Goal: Task Accomplishment & Management: Manage account settings

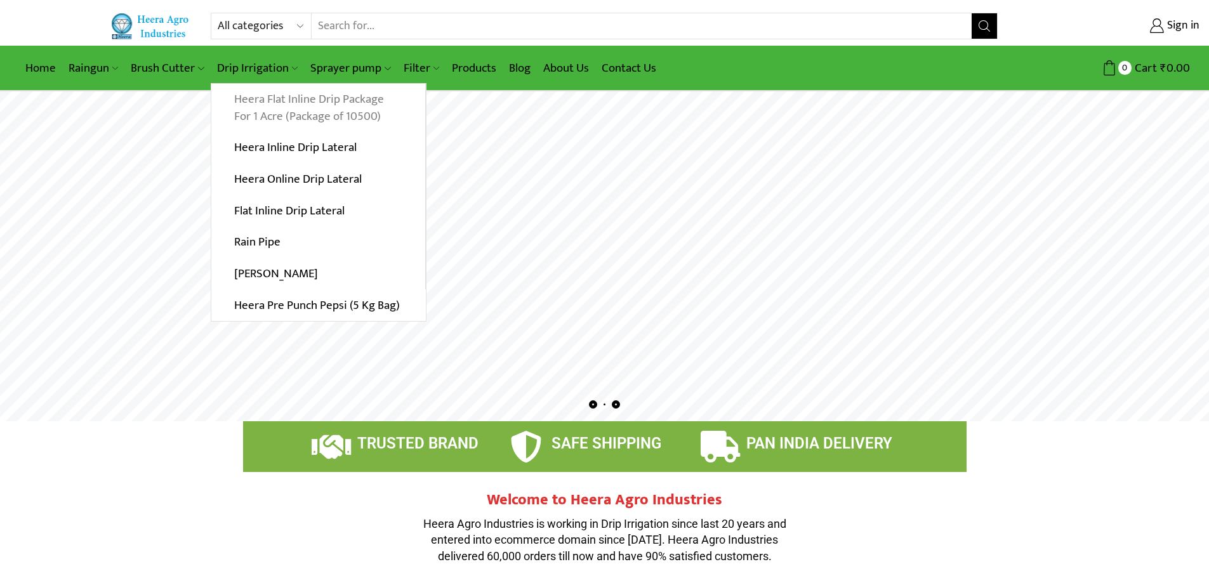
click at [306, 105] on link "Heera Flat Inline Drip Package For 1 Acre (Package of 10500)" at bounding box center [318, 108] width 214 height 49
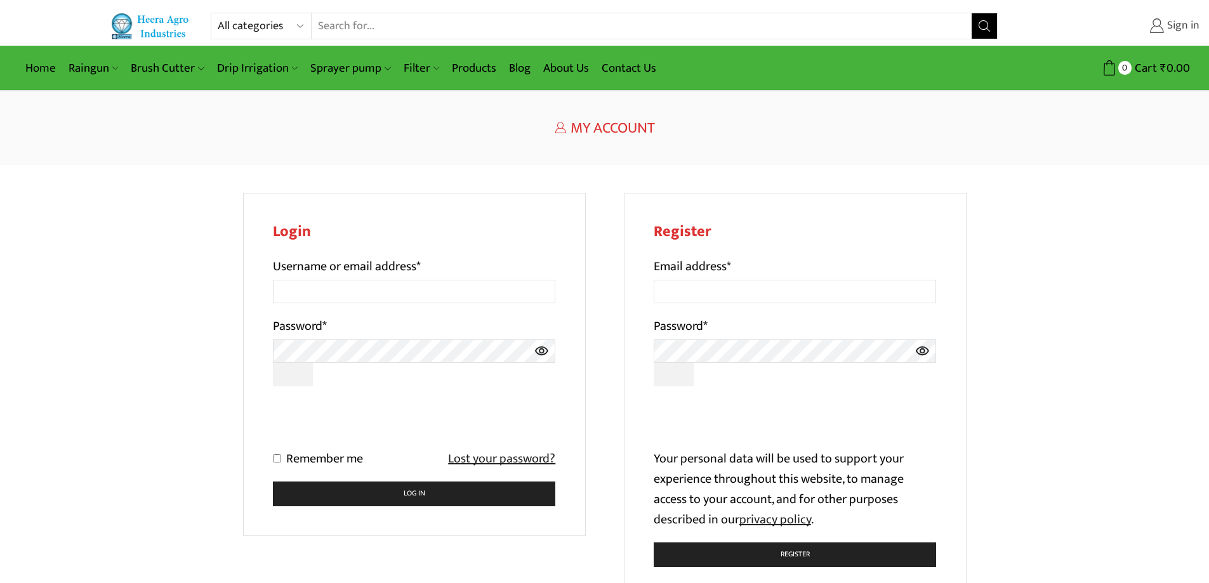
click at [1171, 25] on span "Sign in" at bounding box center [1182, 26] width 36 height 16
click at [760, 293] on input "Email address *" at bounding box center [795, 291] width 283 height 23
type input "[EMAIL_ADDRESS][DOMAIN_NAME]"
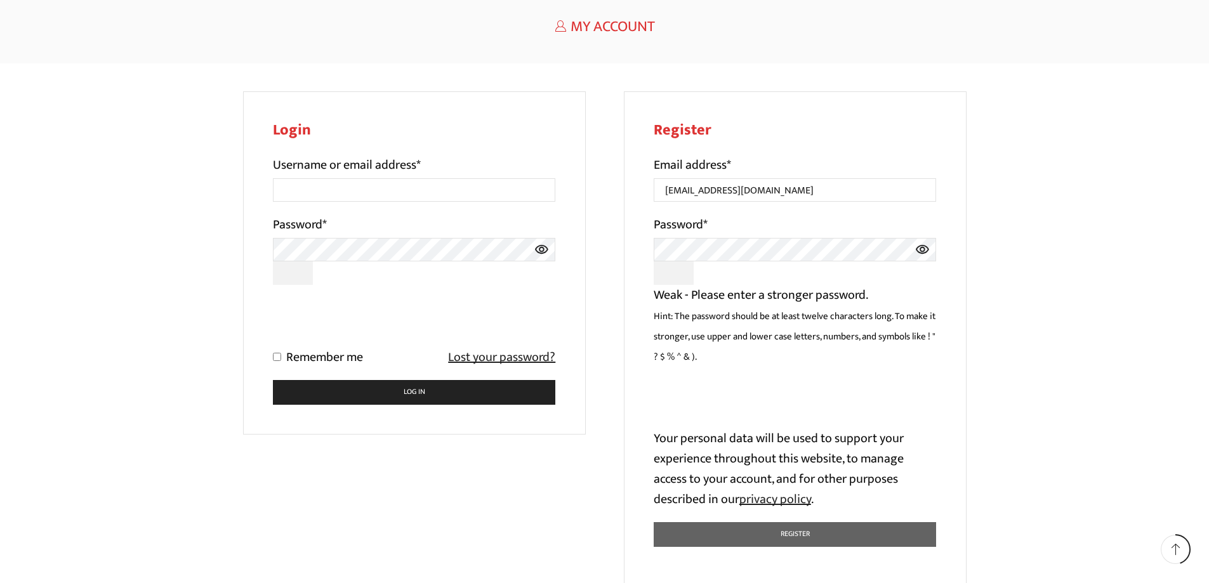
scroll to position [101, 0]
click at [925, 251] on icon at bounding box center [922, 250] width 13 height 9
click at [951, 484] on div "Register Email address * daulatpatidar45@gmail.com Password * Weak - Please ent…" at bounding box center [795, 341] width 343 height 498
click at [668, 274] on button "Show password" at bounding box center [674, 273] width 41 height 23
click at [671, 274] on button "Hide password" at bounding box center [674, 273] width 41 height 23
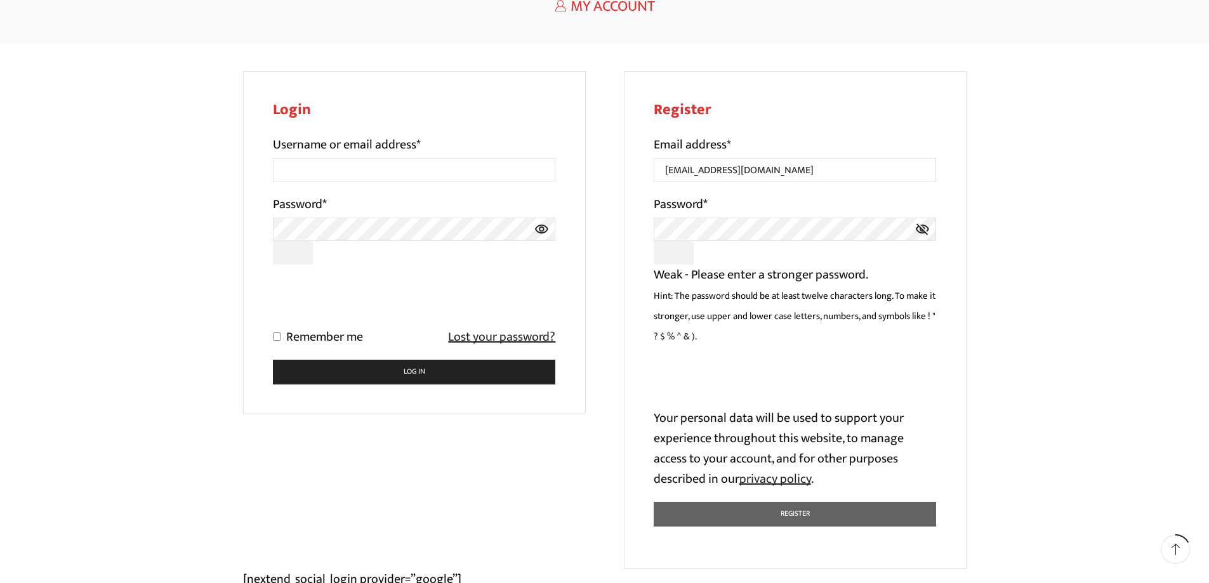
scroll to position [37, 0]
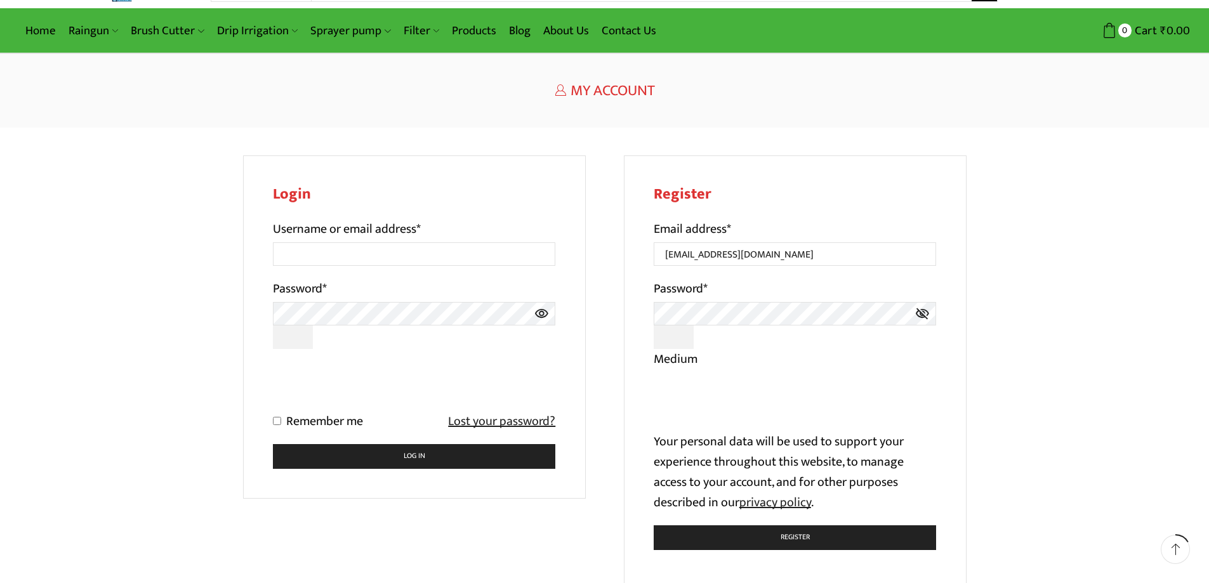
click at [920, 319] on icon at bounding box center [922, 313] width 15 height 23
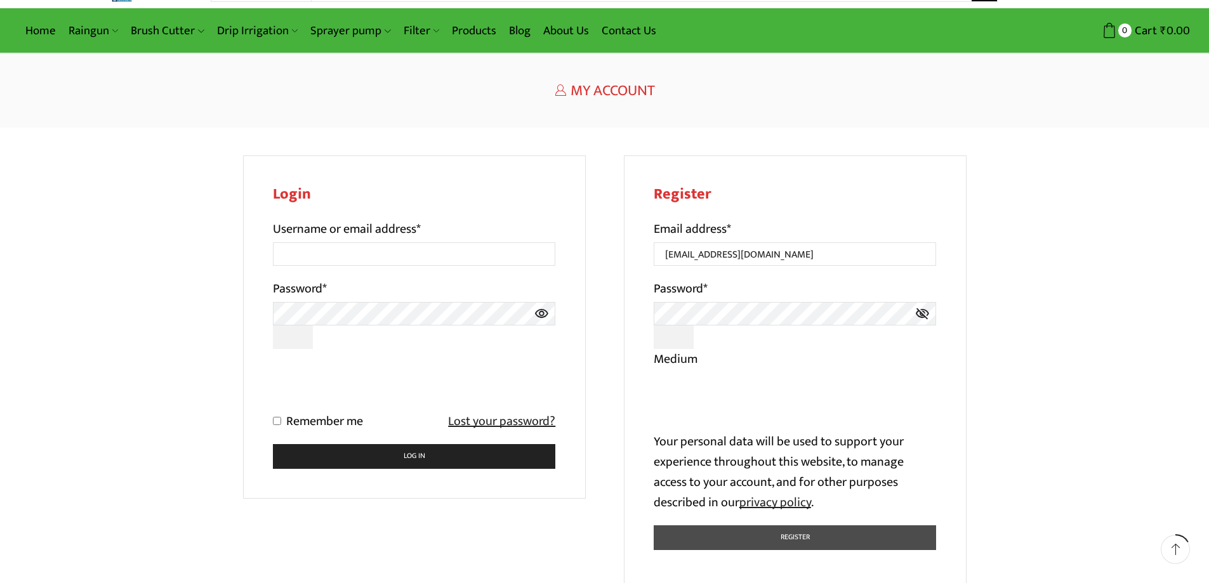
click at [803, 534] on button "Register" at bounding box center [795, 537] width 283 height 25
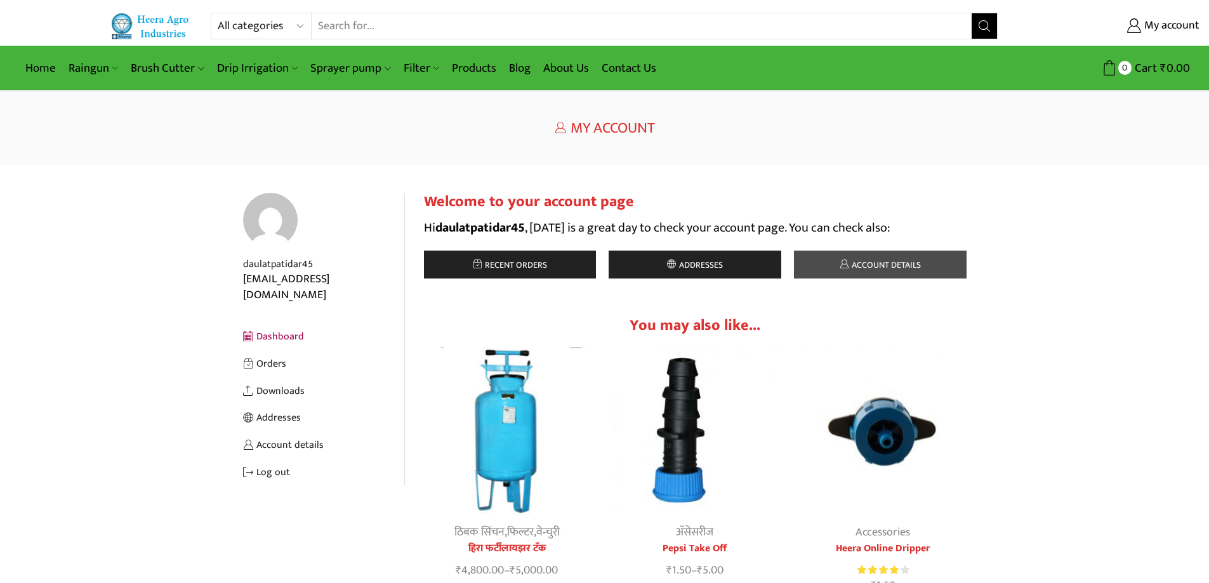
click at [910, 272] on span "Account details" at bounding box center [884, 265] width 72 height 15
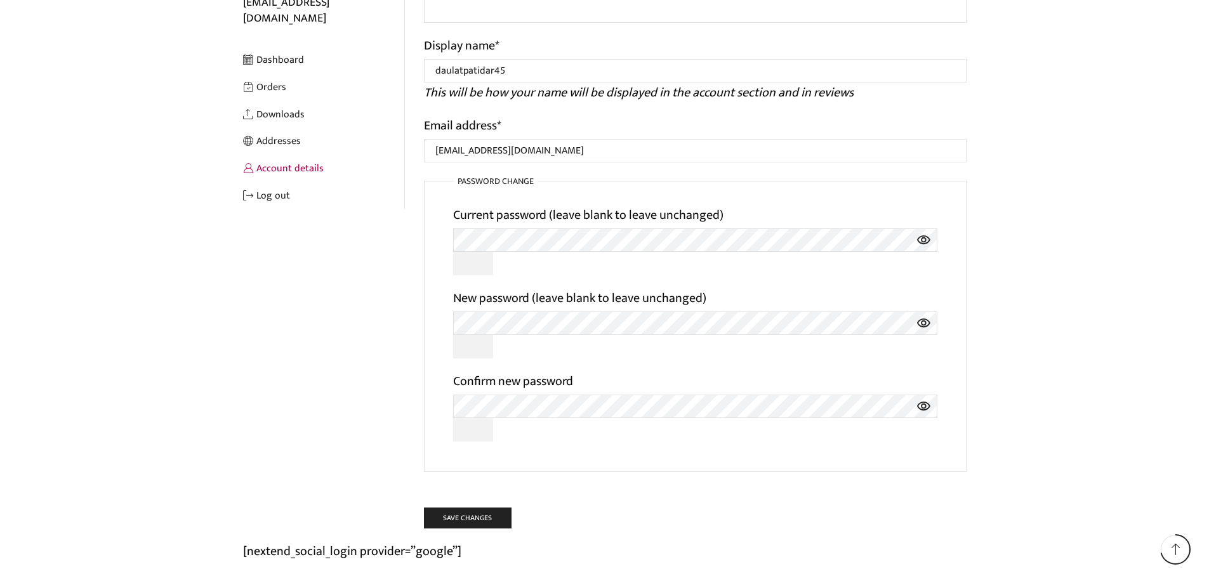
scroll to position [165, 0]
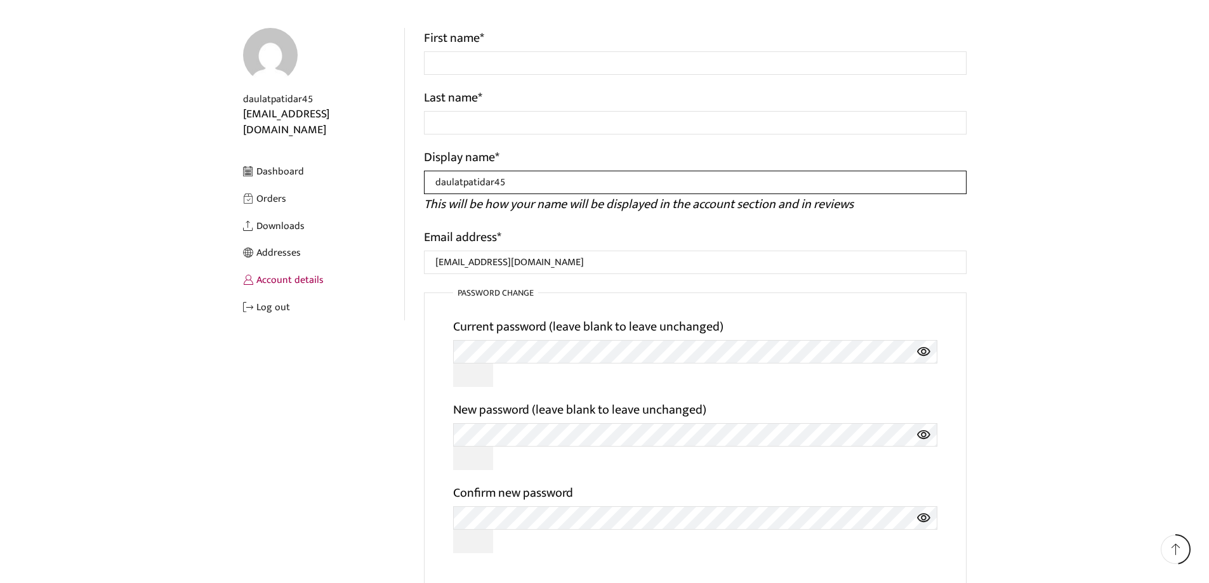
click at [523, 184] on input "daulatpatidar45" at bounding box center [695, 182] width 543 height 23
type input "daulatpatidar"
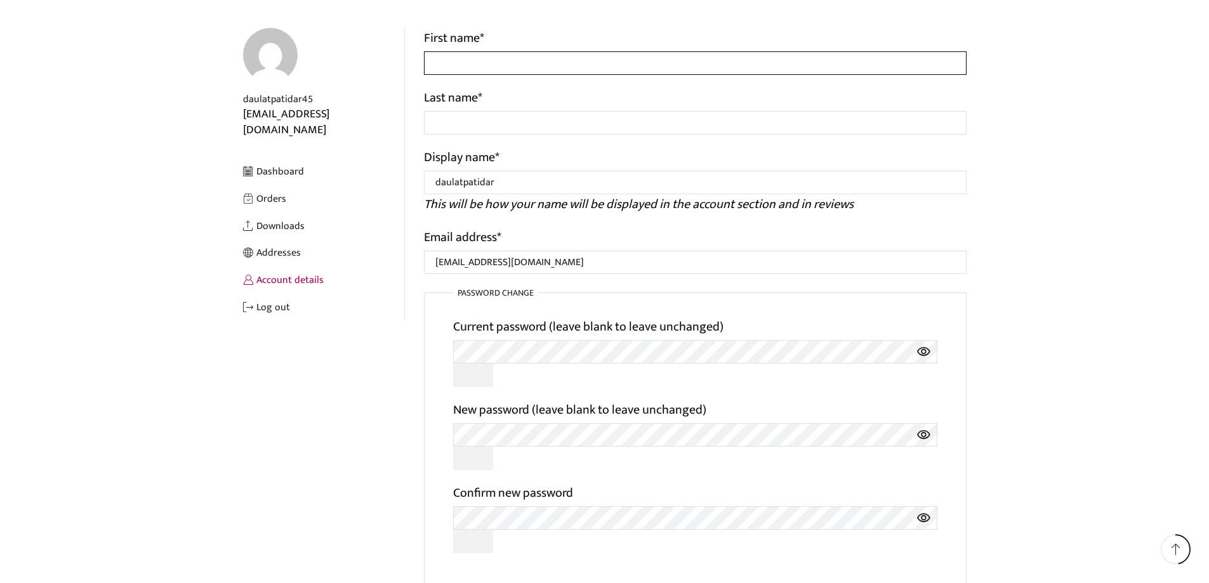
click at [511, 56] on input "First name *" at bounding box center [695, 62] width 543 height 23
type input "Daulatram"
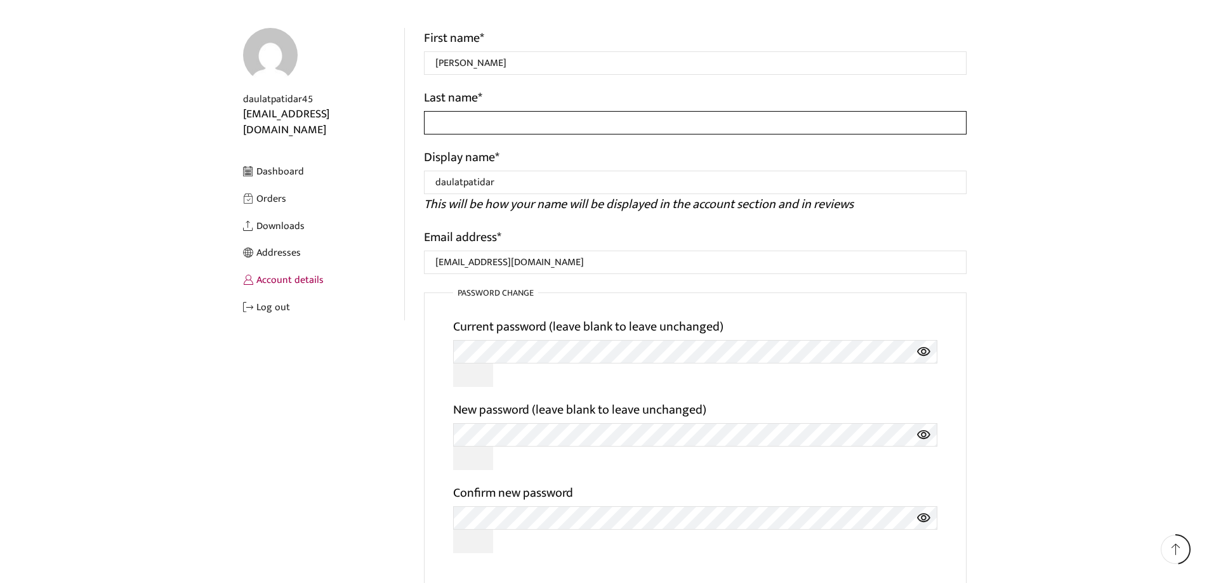
click at [481, 125] on input "Last name *" at bounding box center [695, 122] width 543 height 23
type input "Patidar"
click at [923, 353] on icon at bounding box center [923, 351] width 15 height 23
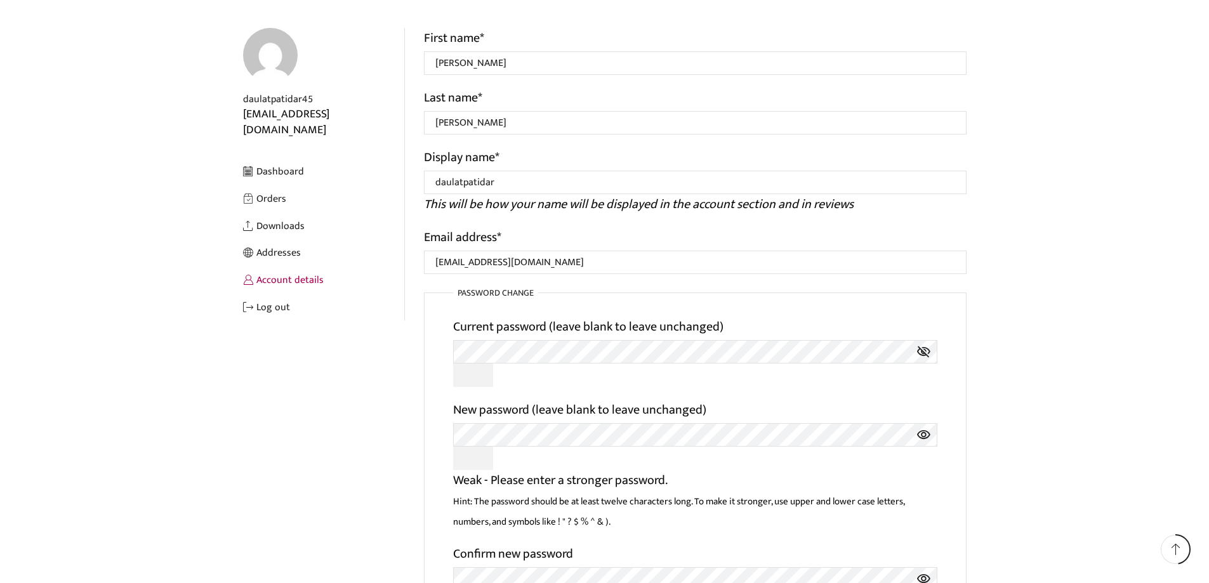
click at [363, 430] on p "[nextend_social_login provider=”google”]" at bounding box center [604, 381] width 723 height 706
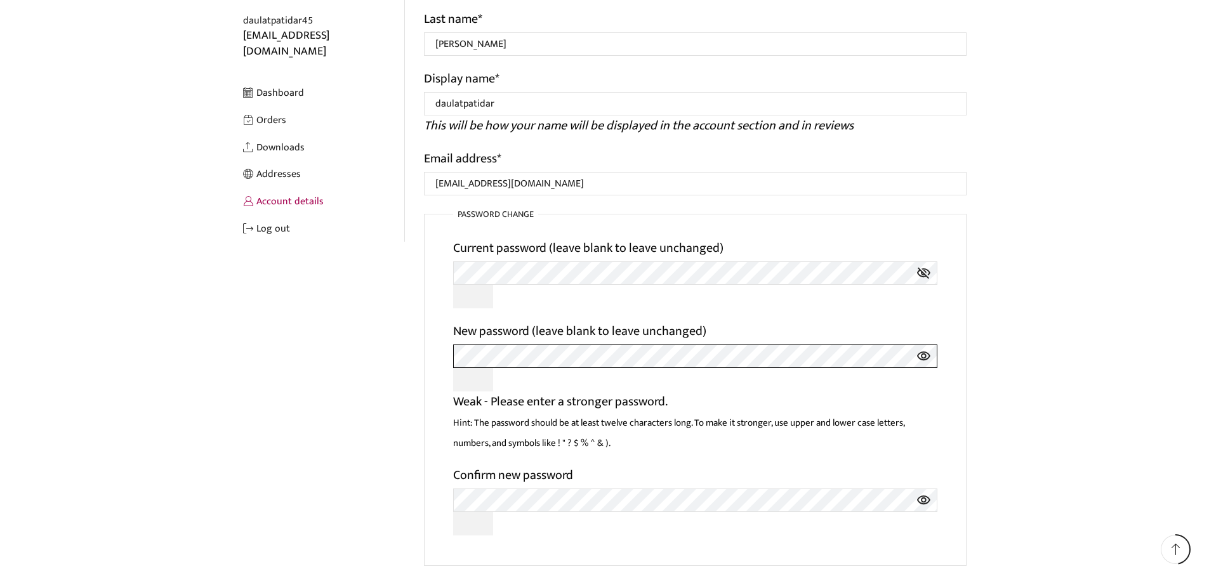
scroll to position [355, 0]
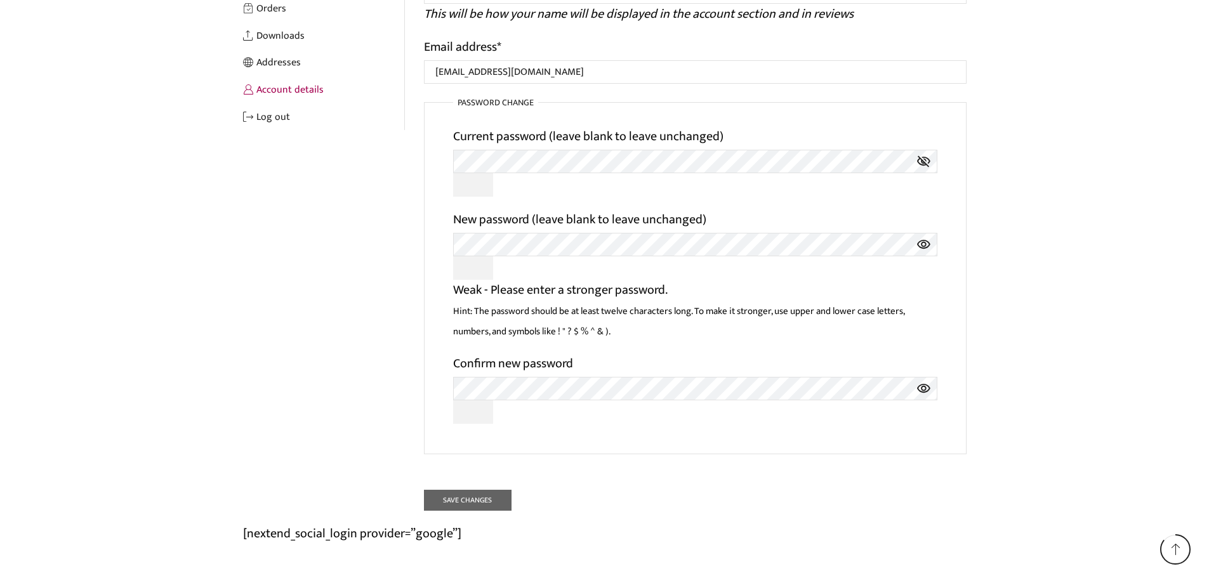
click at [930, 430] on fieldset "Password change Current password (leave blank to leave unchanged) New password …" at bounding box center [695, 275] width 543 height 358
click at [926, 383] on icon at bounding box center [923, 388] width 15 height 23
click at [925, 242] on icon at bounding box center [923, 244] width 13 height 9
click at [648, 473] on form "First name * Daulatram Last name * Patidar Display name * daulatpatidar This wi…" at bounding box center [695, 174] width 543 height 673
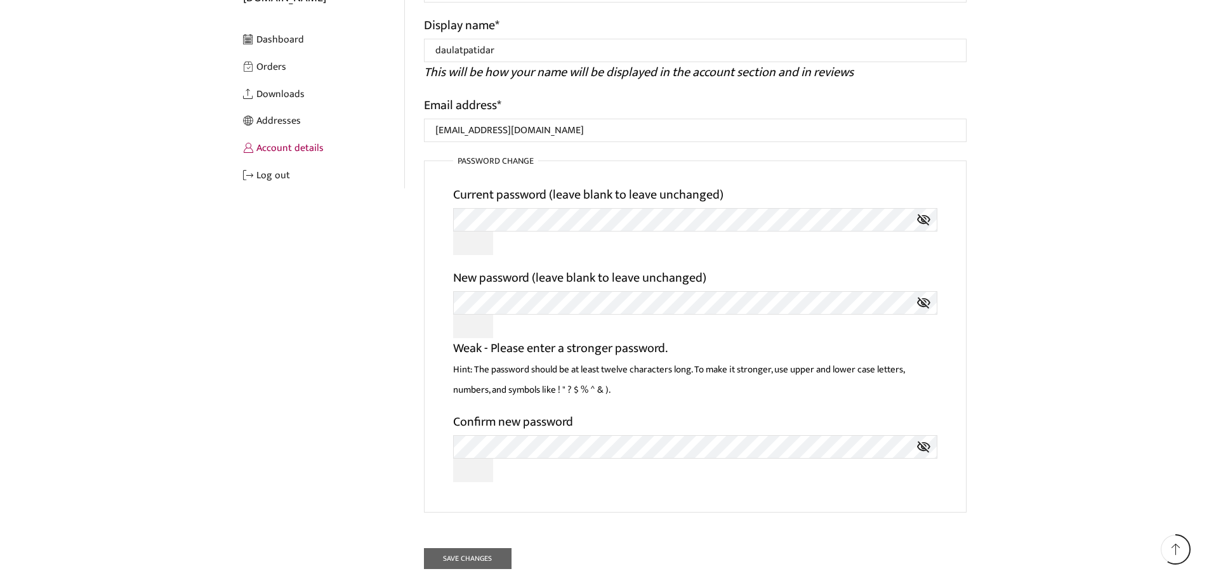
scroll to position [353, 0]
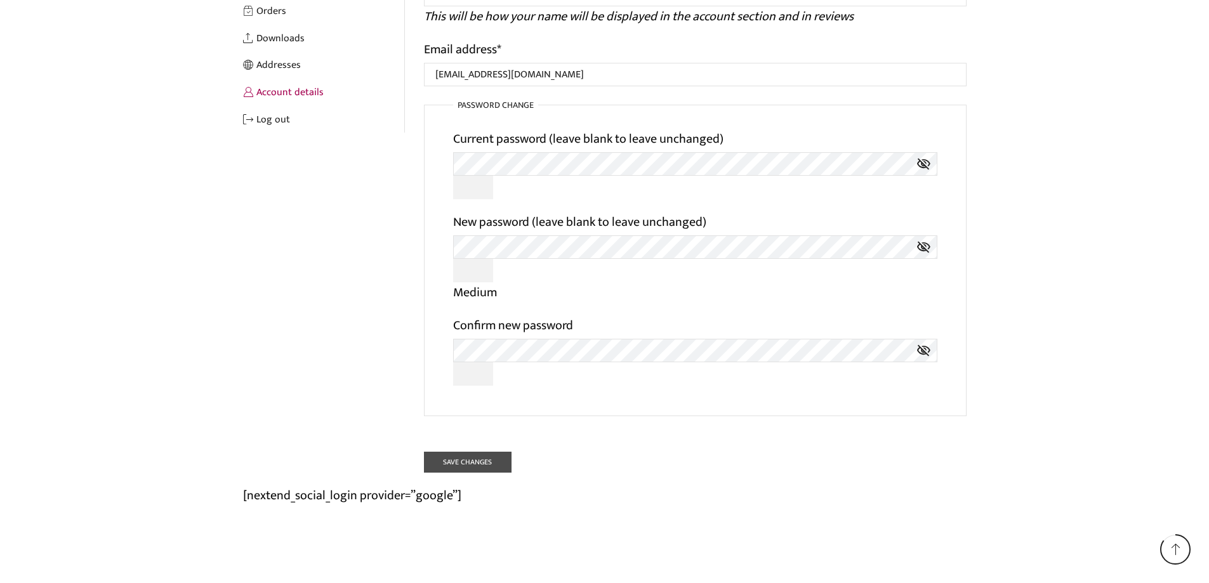
click at [482, 466] on button "Save changes" at bounding box center [468, 462] width 88 height 21
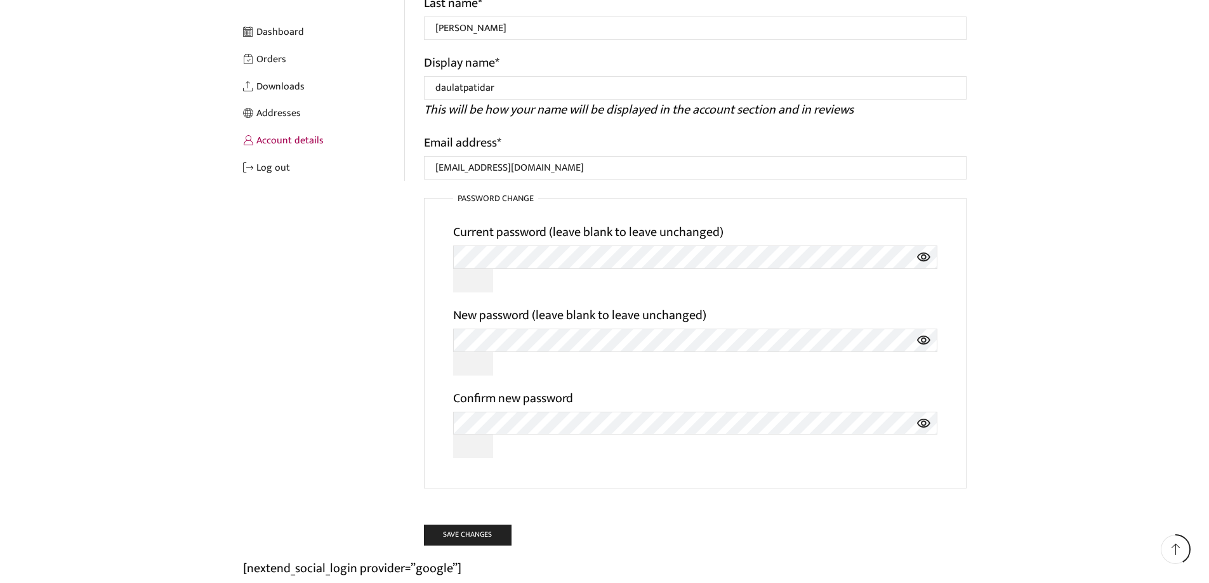
scroll to position [127, 0]
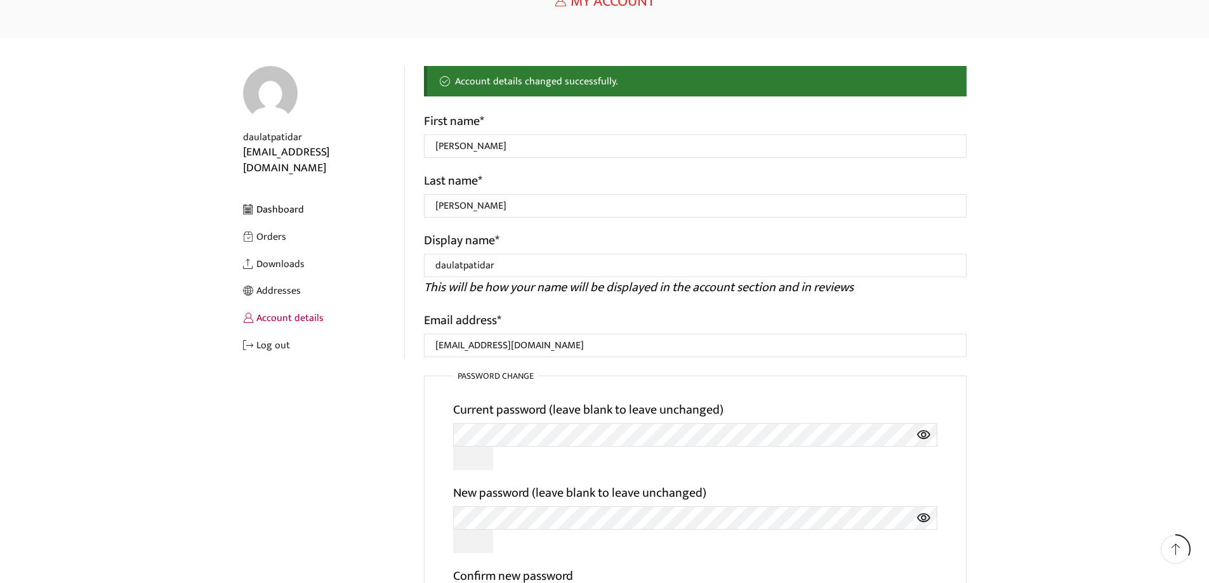
click at [294, 196] on link "Dashboard" at bounding box center [323, 209] width 161 height 27
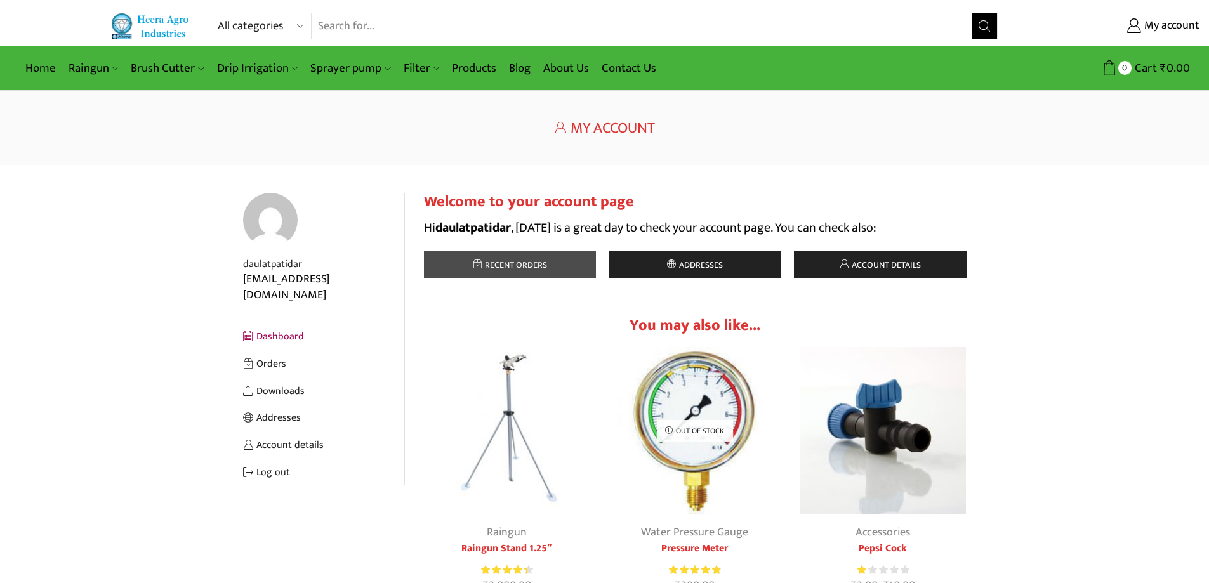
click at [525, 269] on span "Recent orders" at bounding box center [514, 265] width 65 height 15
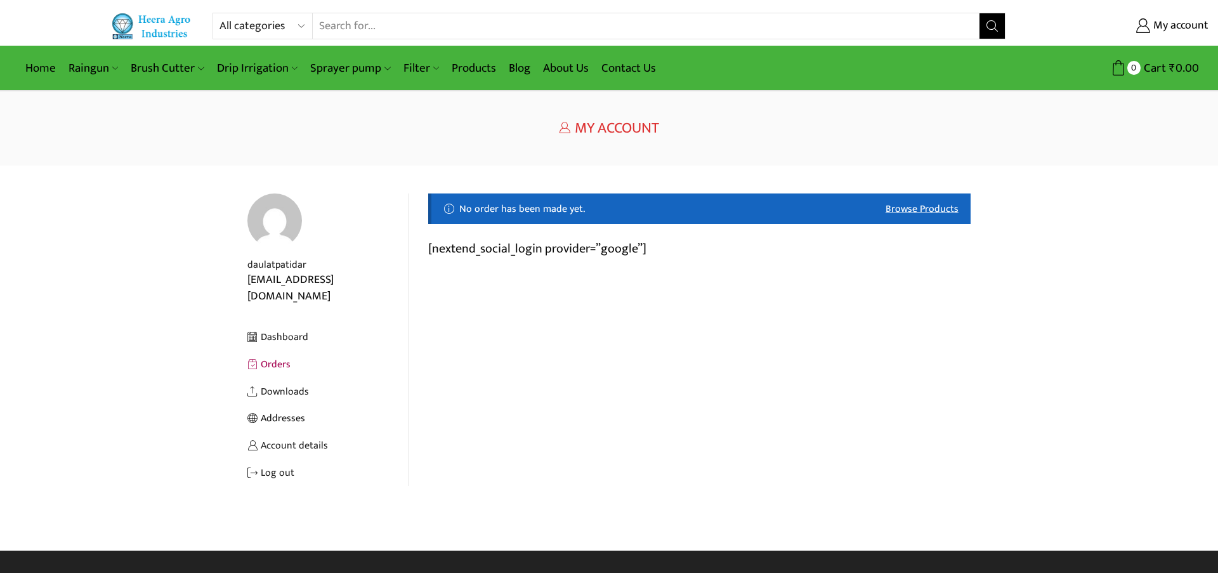
click at [285, 405] on link "Addresses" at bounding box center [327, 418] width 161 height 27
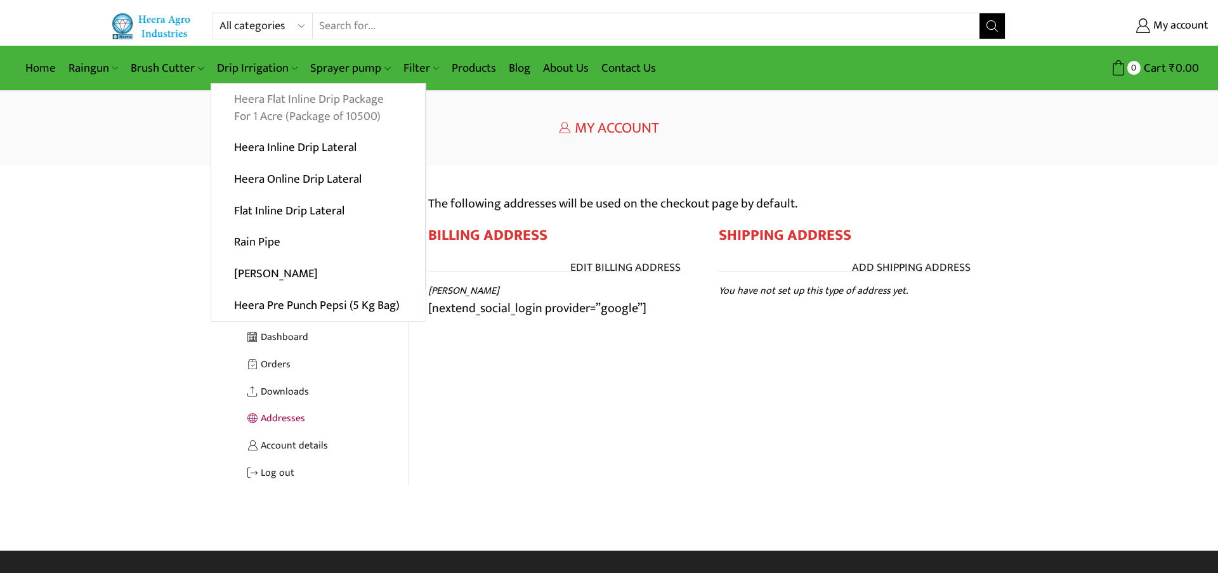
click at [276, 110] on link "Heera Flat Inline Drip Package For 1 Acre (Package of 10500)" at bounding box center [318, 108] width 214 height 49
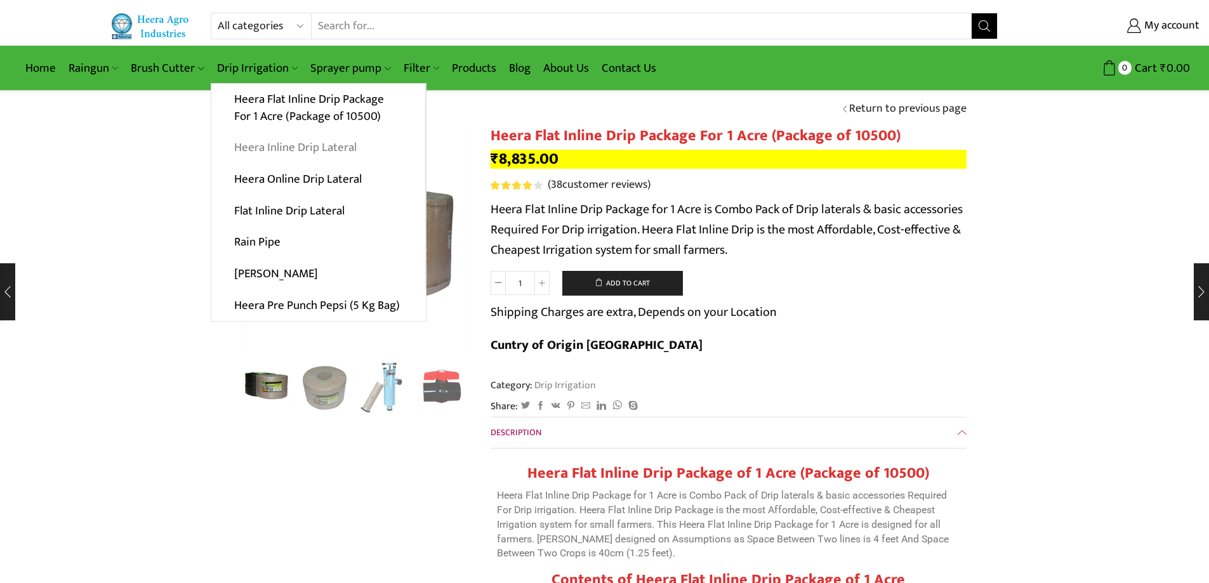
click at [313, 150] on link "Heera Inline Drip Lateral" at bounding box center [318, 148] width 214 height 32
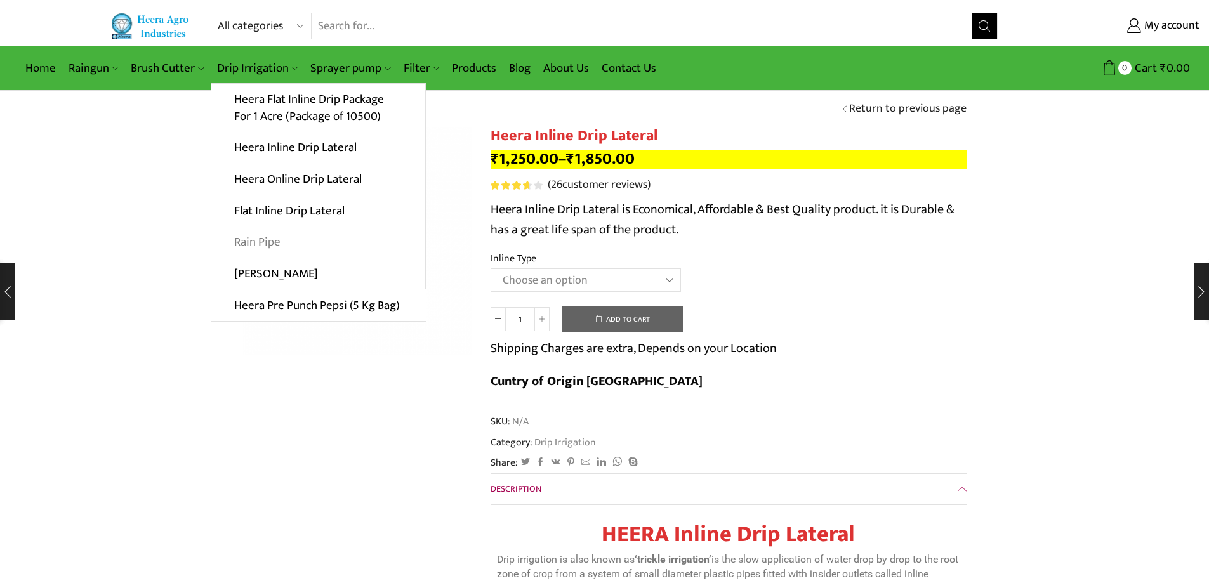
click at [268, 246] on link "Rain Pipe" at bounding box center [318, 243] width 214 height 32
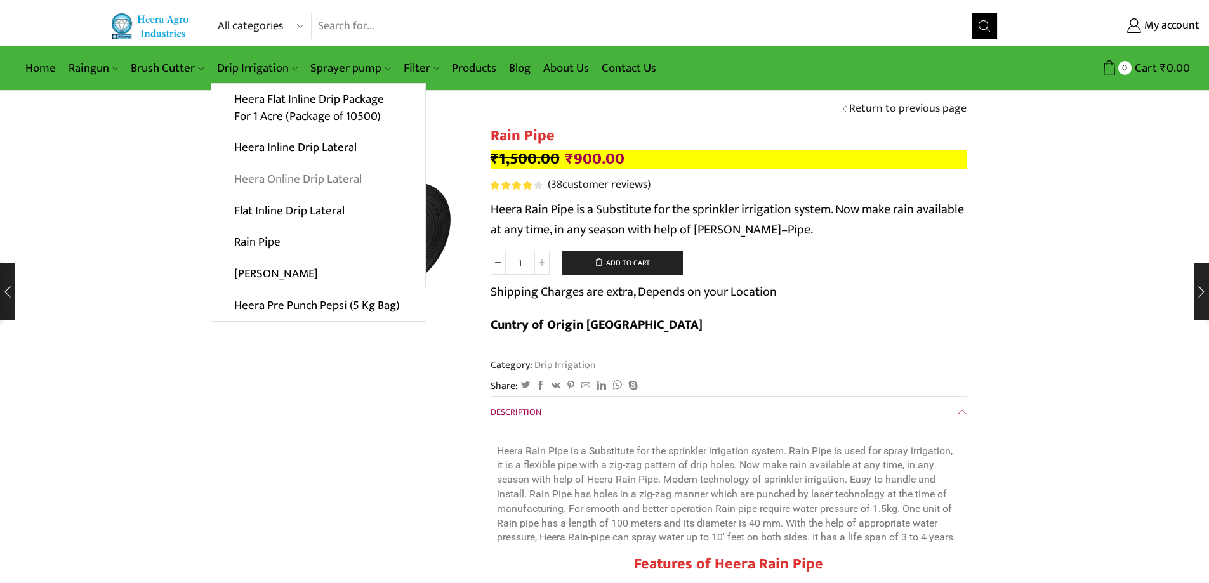
click at [287, 177] on link "Heera Online Drip Lateral" at bounding box center [318, 180] width 214 height 32
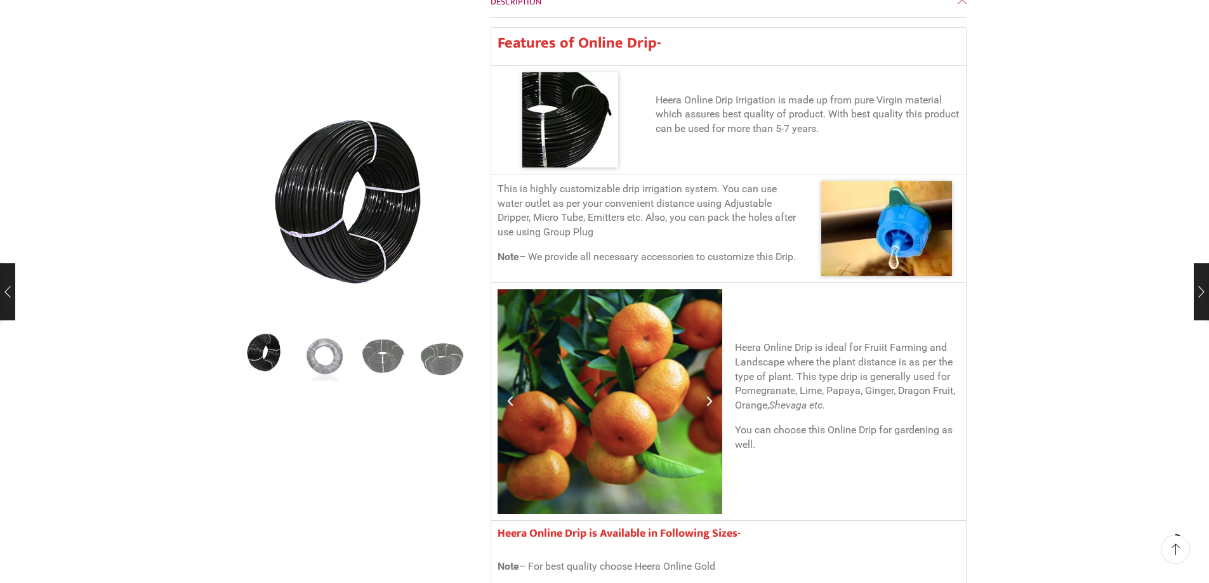
scroll to position [698, 0]
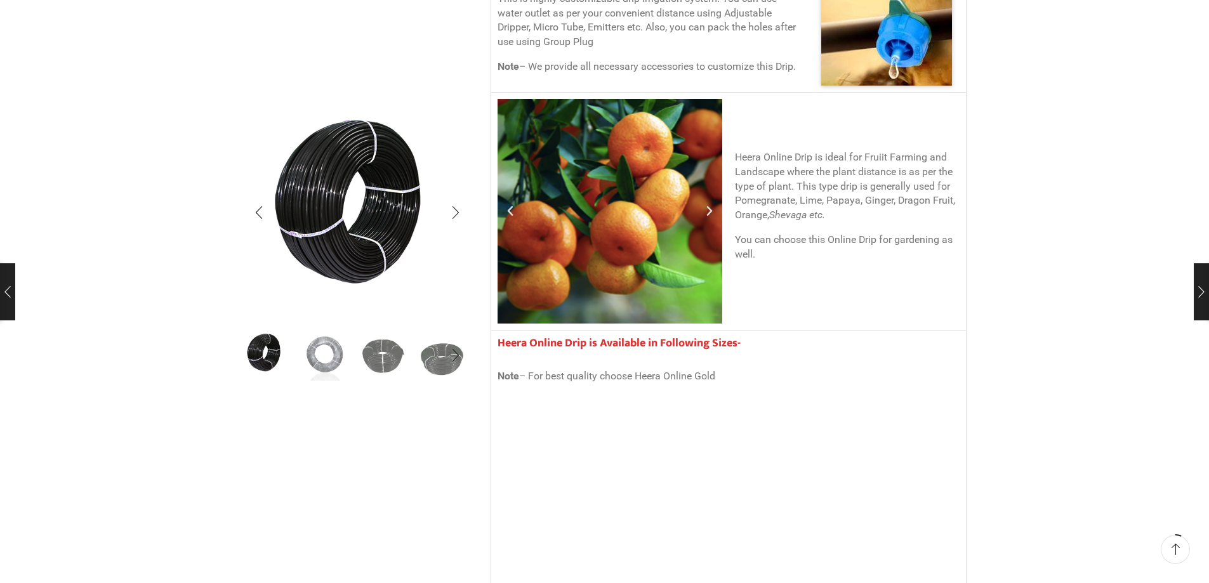
click at [323, 348] on img "2 / 5" at bounding box center [324, 354] width 53 height 53
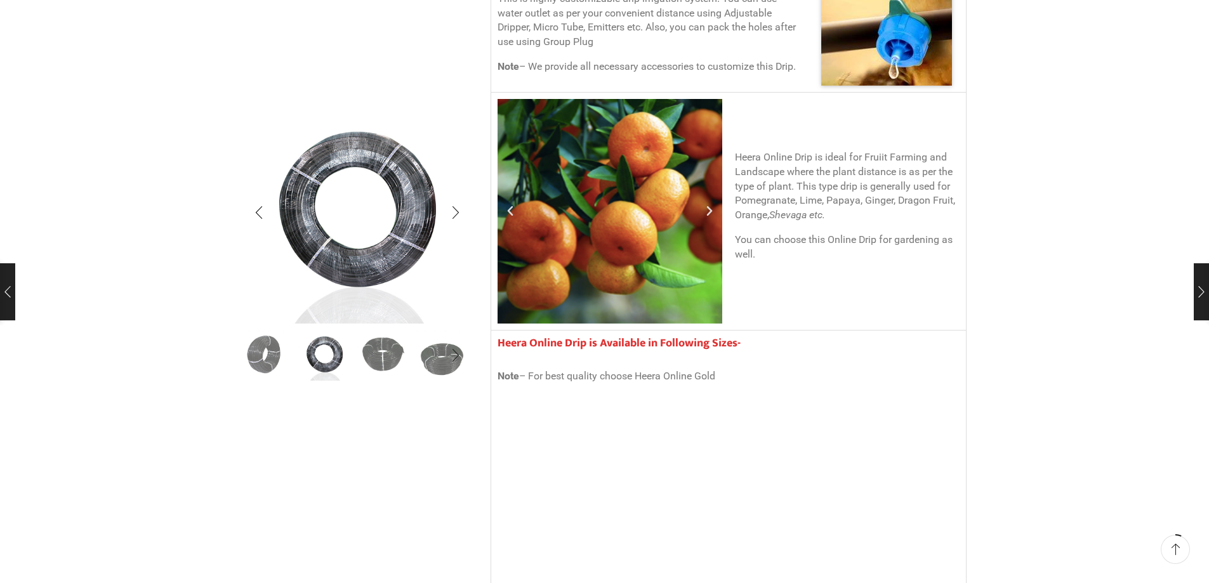
click at [387, 348] on img "3 / 5" at bounding box center [383, 354] width 53 height 53
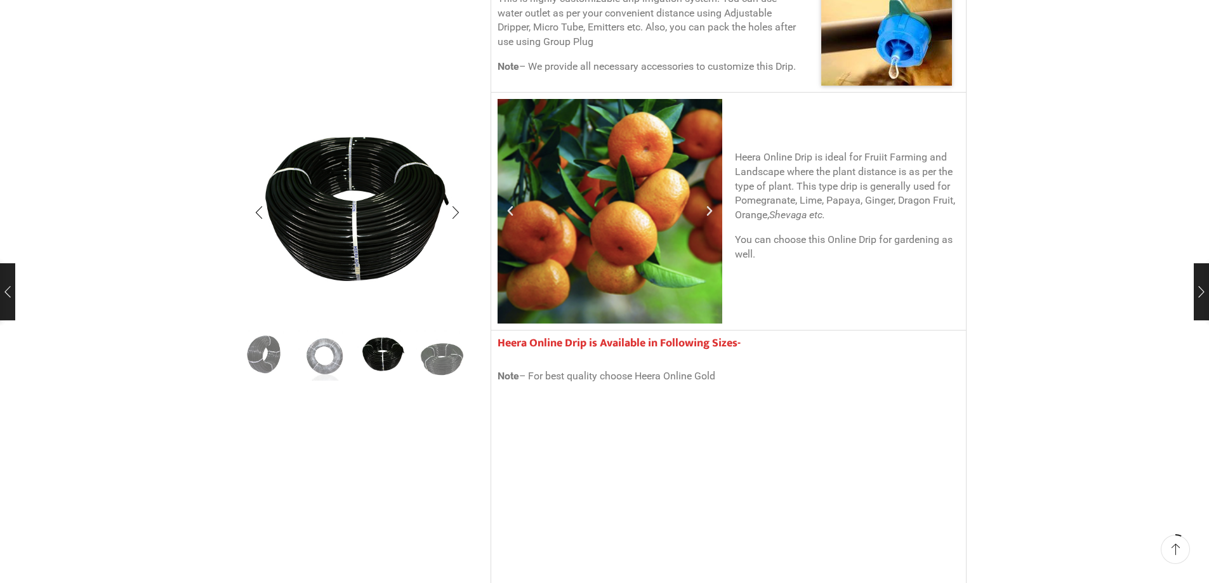
click at [440, 350] on div "Next slide" at bounding box center [456, 356] width 32 height 32
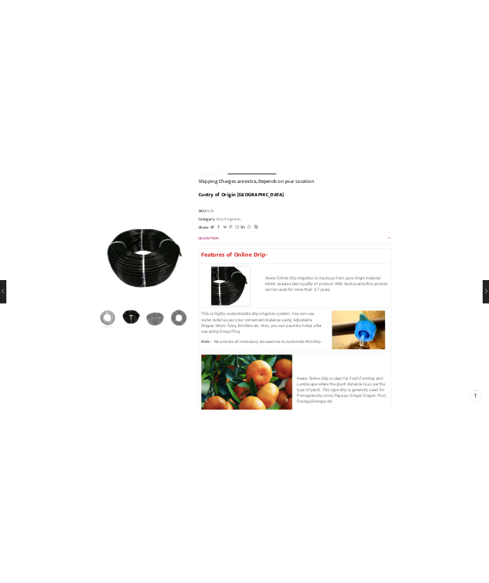
scroll to position [254, 0]
